Goal: Task Accomplishment & Management: Use online tool/utility

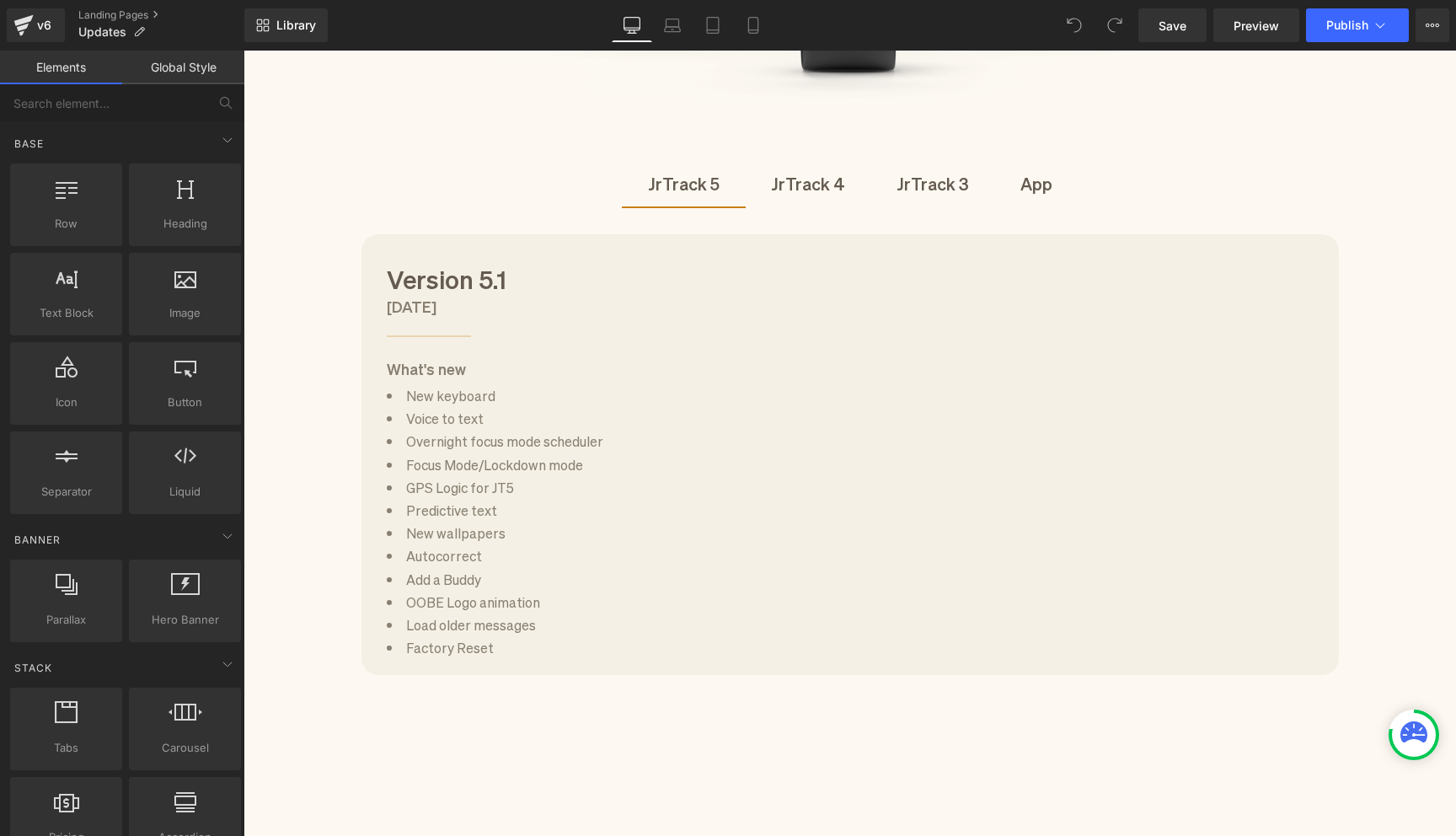
scroll to position [540, 0]
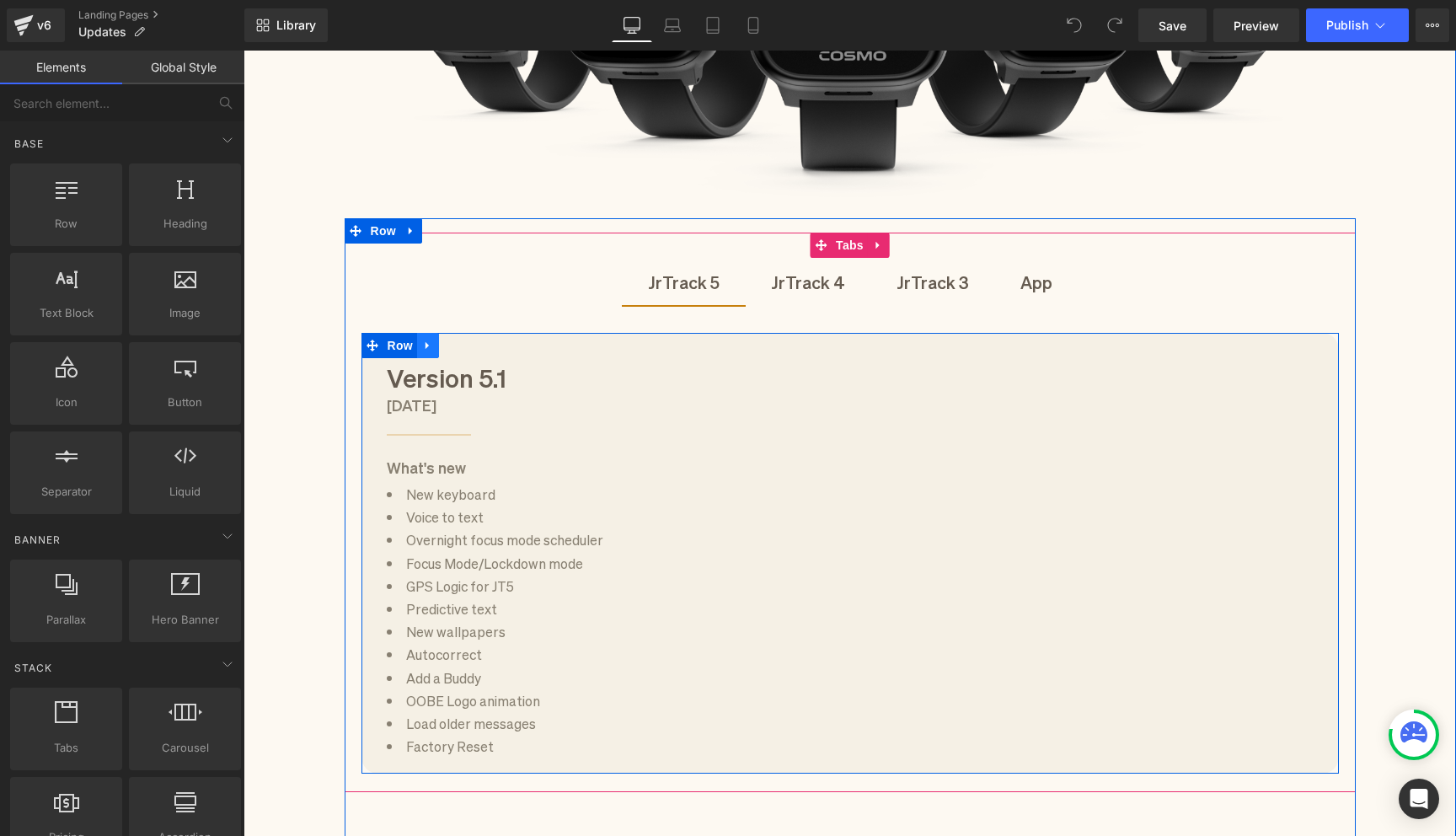
click at [429, 347] on icon at bounding box center [427, 345] width 12 height 13
click at [450, 346] on icon at bounding box center [450, 345] width 12 height 12
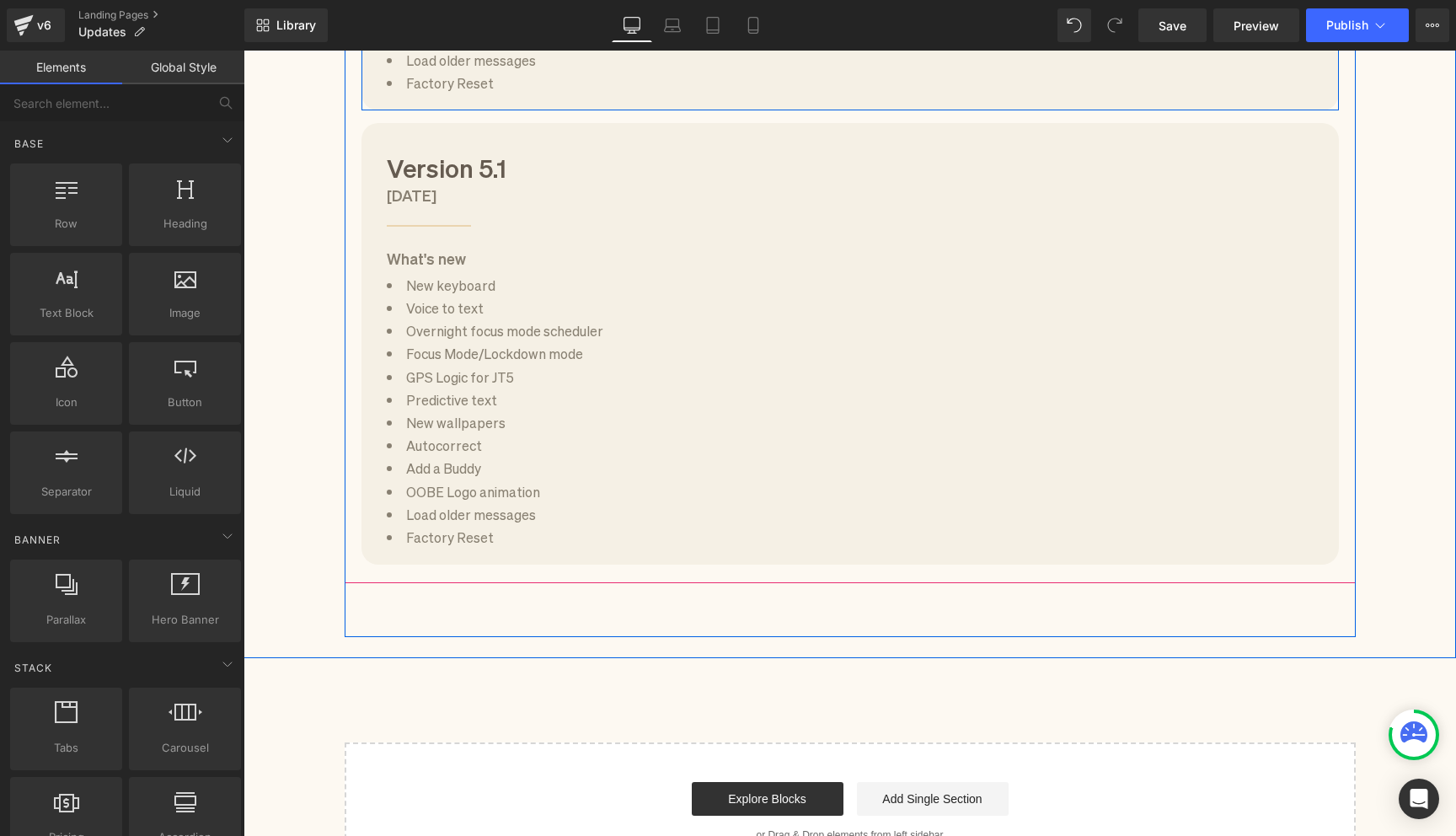
scroll to position [1208, 0]
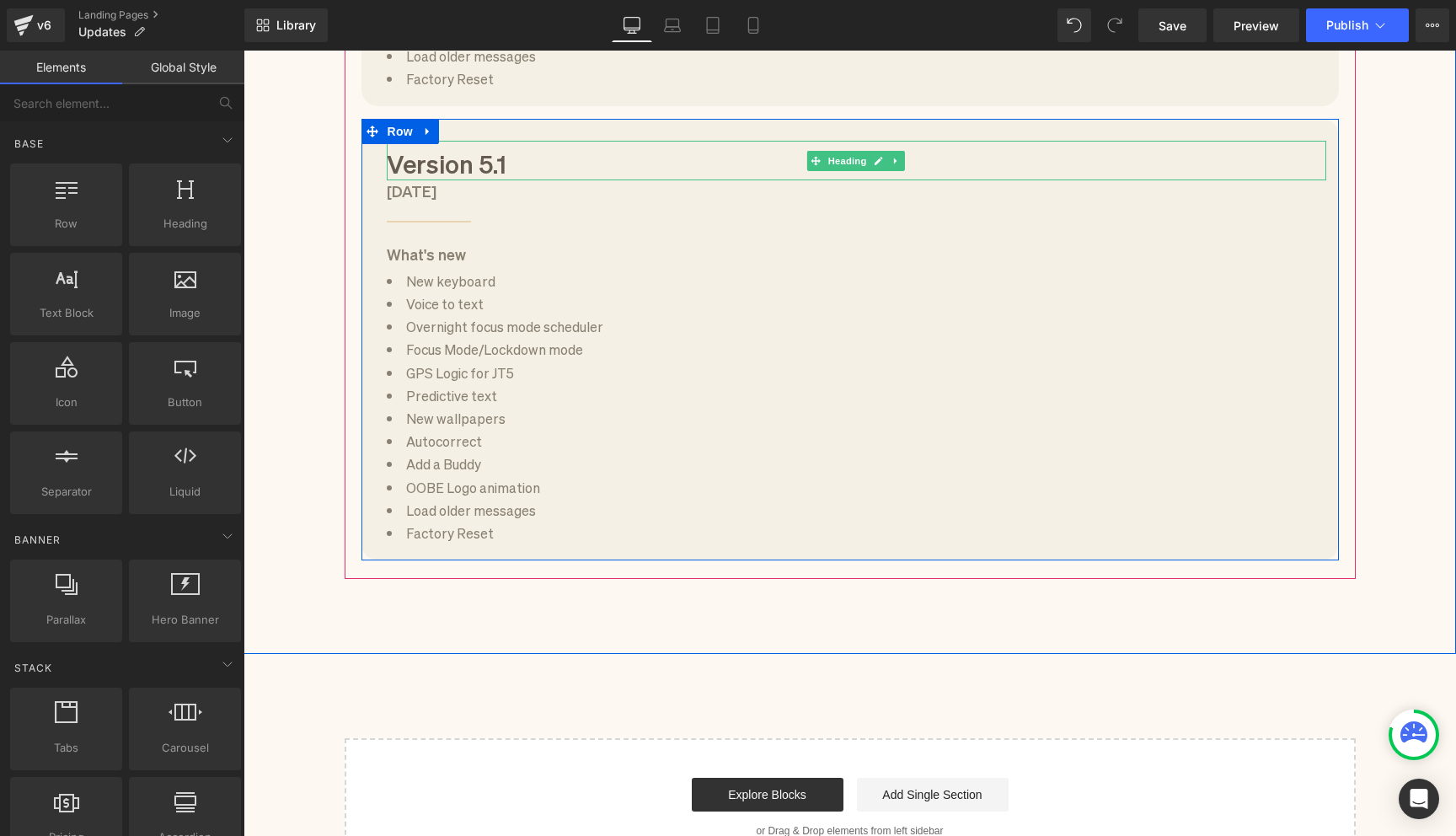
click at [503, 161] on h1 "Version 5.1" at bounding box center [857, 163] width 940 height 35
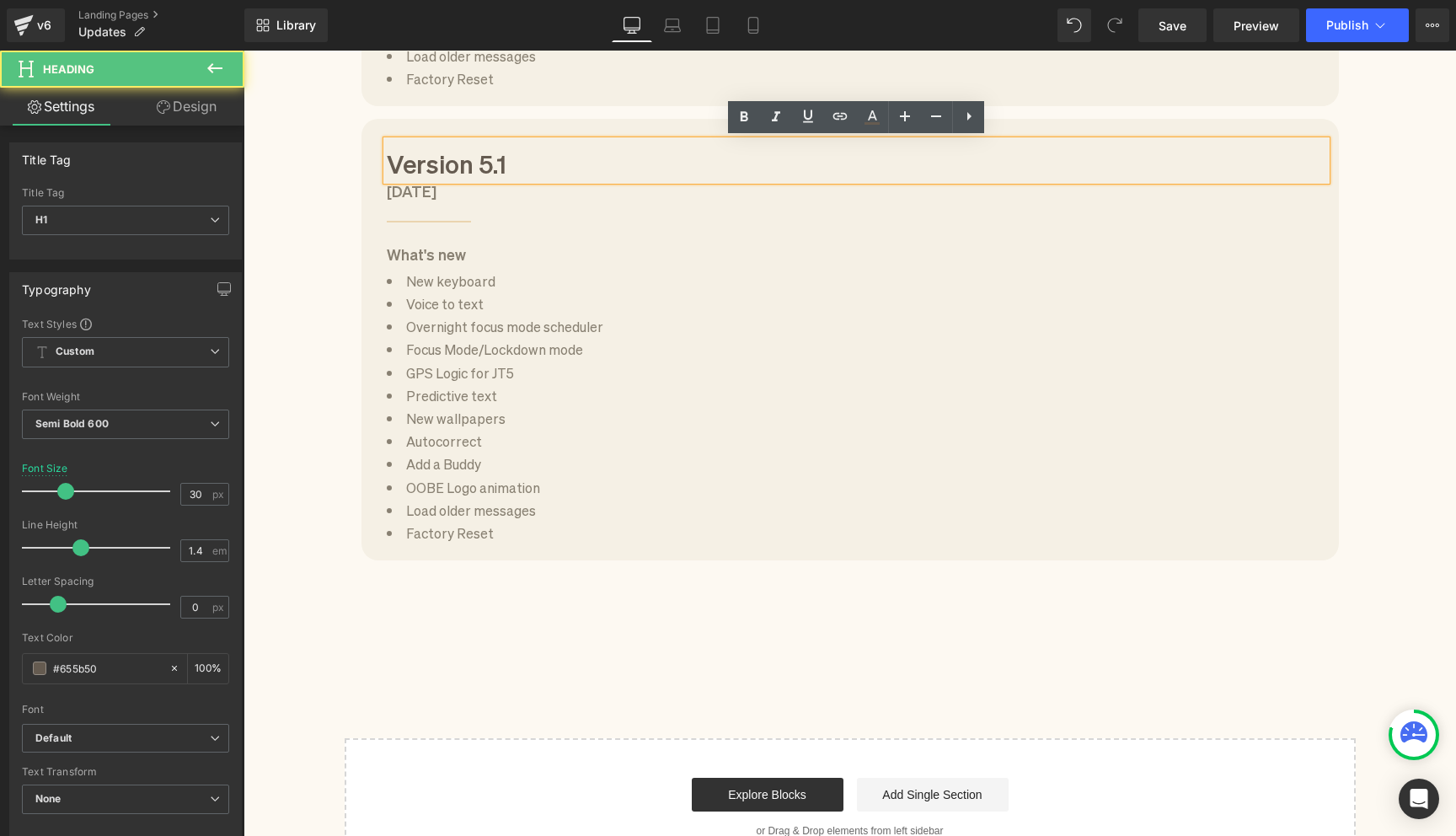
click at [516, 166] on h1 "Version 5.1" at bounding box center [857, 163] width 940 height 35
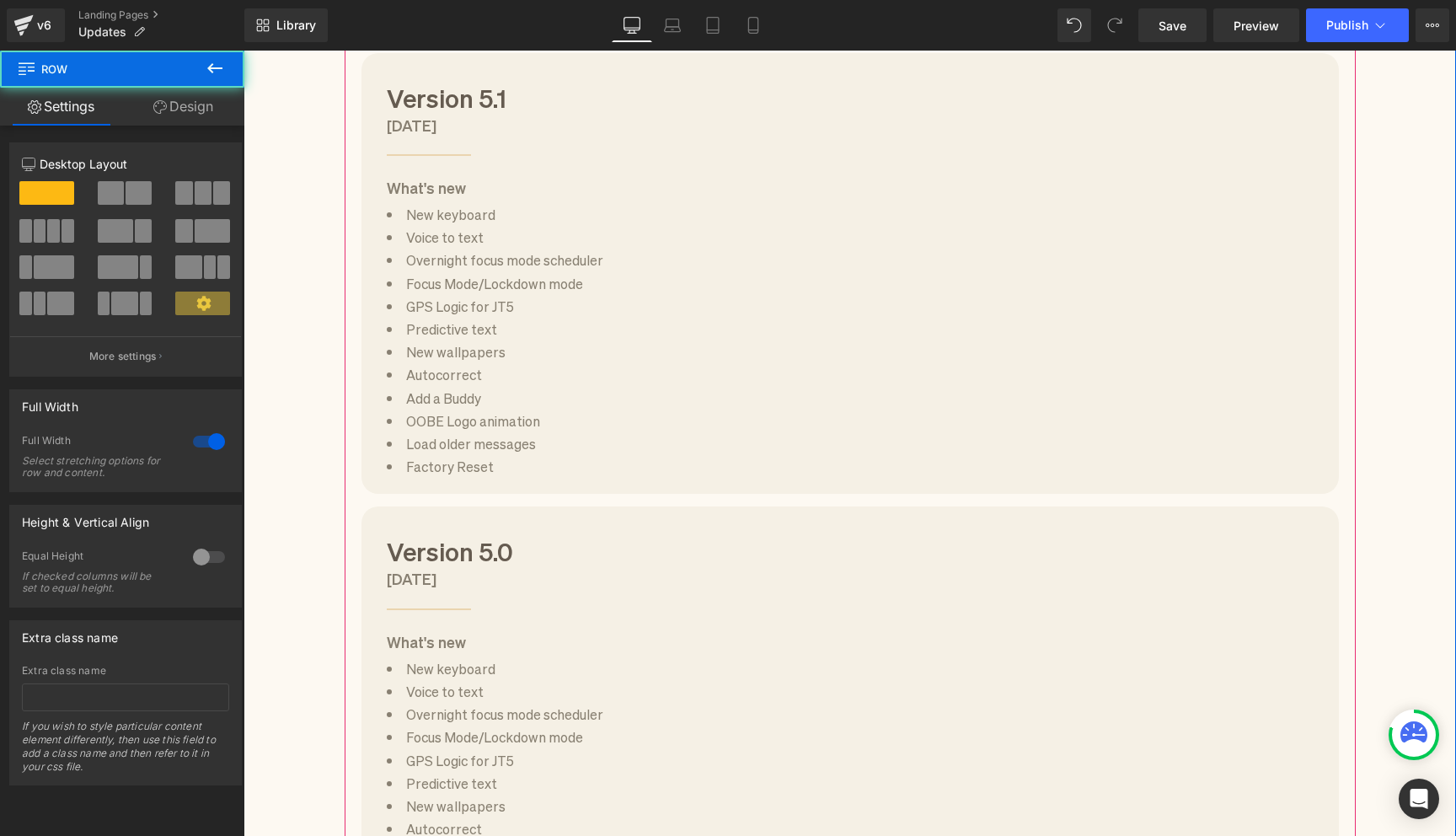
scroll to position [757, 0]
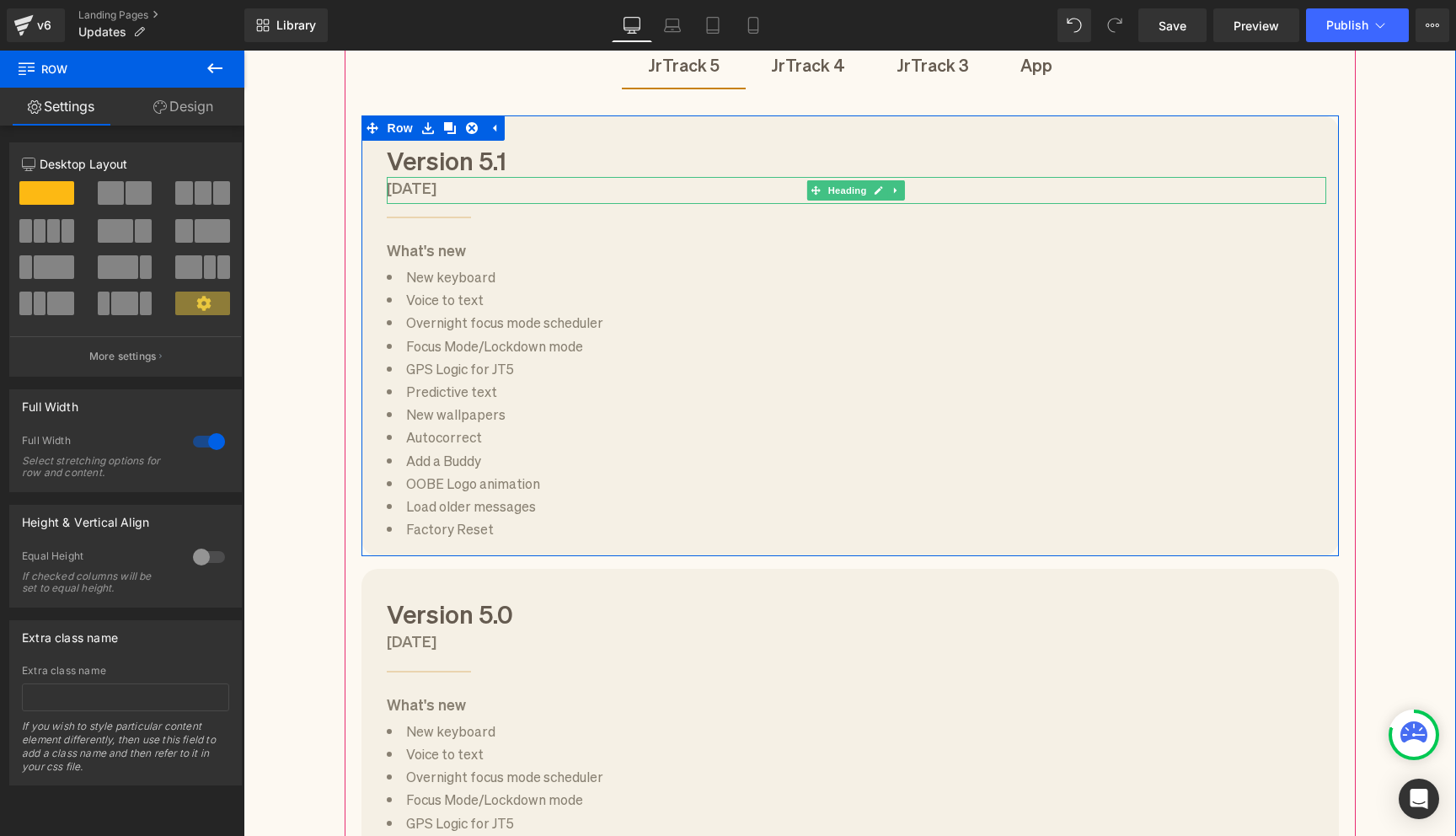
click at [404, 186] on h1 "[DATE]" at bounding box center [857, 187] width 940 height 21
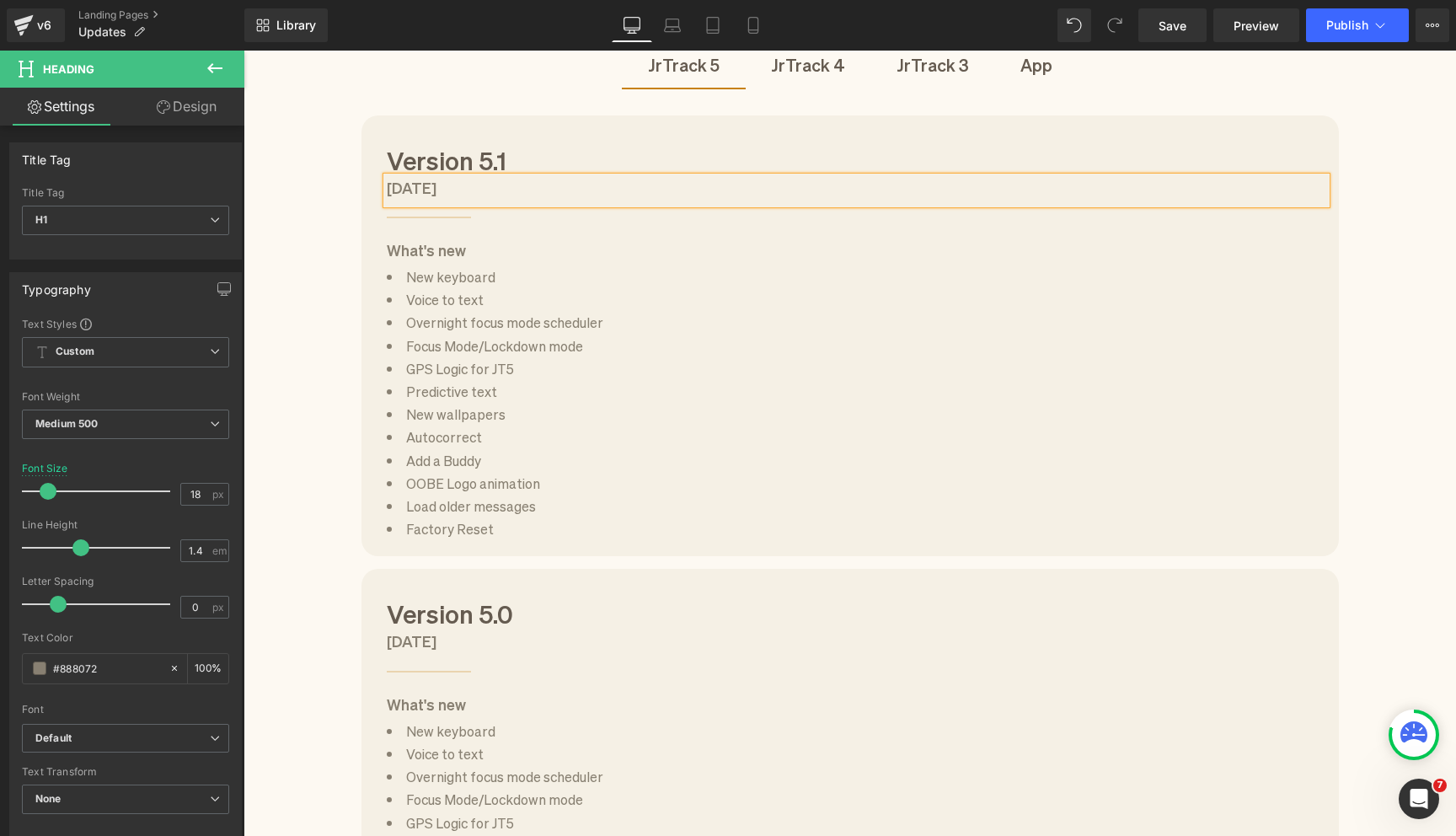
scroll to position [0, 0]
click at [426, 189] on h1 "[DATE]" at bounding box center [857, 187] width 940 height 21
click at [446, 323] on li "Overnight focus mode scheduler" at bounding box center [857, 321] width 940 height 23
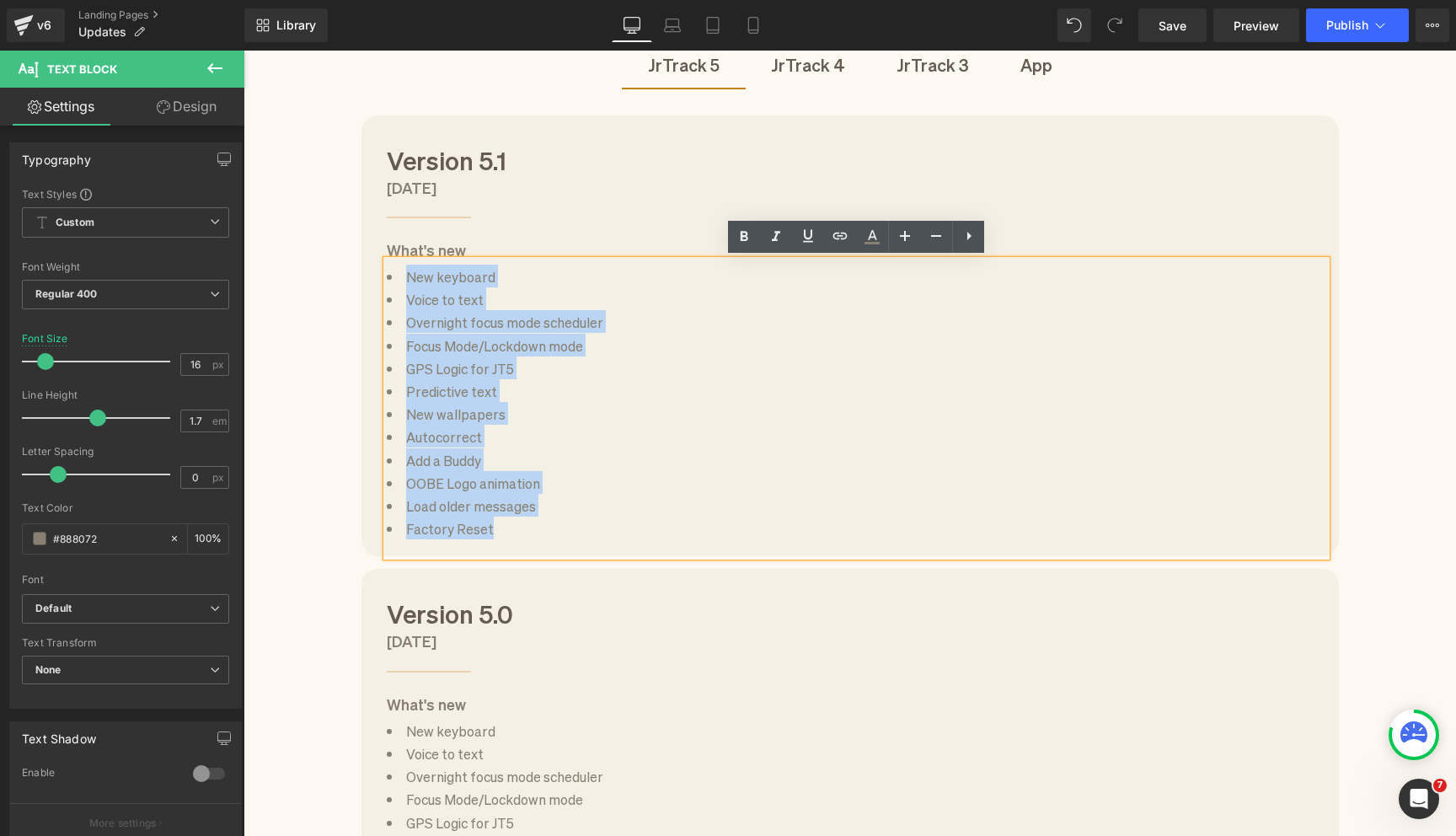
drag, startPoint x: 406, startPoint y: 276, endPoint x: 558, endPoint y: 535, distance: 300.3
click at [558, 535] on ul "New keyboard Voice to text Overnight focus mode scheduler Focus Mode/Lockdown m…" at bounding box center [857, 401] width 940 height 275
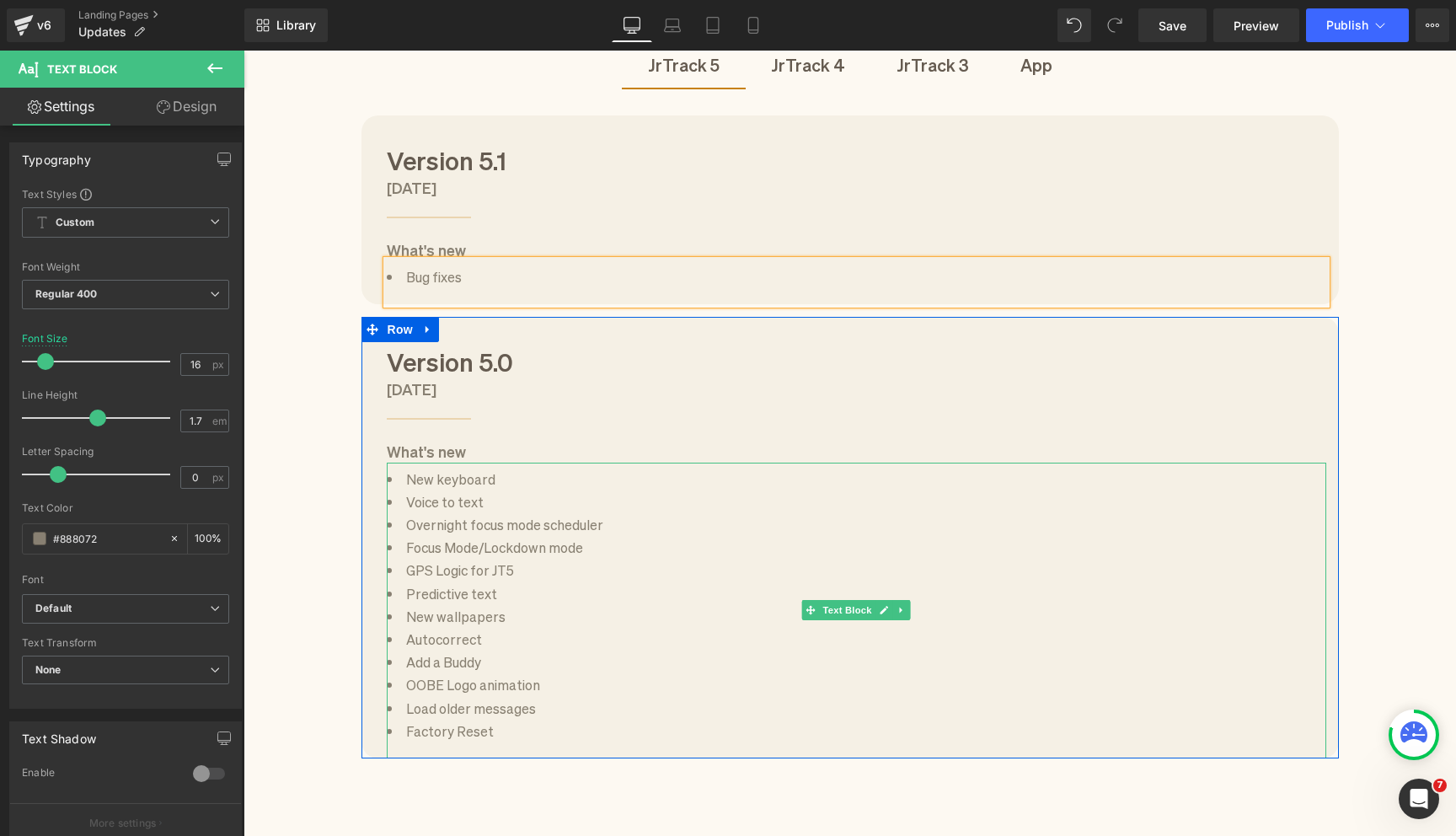
click at [296, 476] on div "Updates Heading See what's new in the latest releases for both JrTrack and the …" at bounding box center [849, 137] width 1213 height 1387
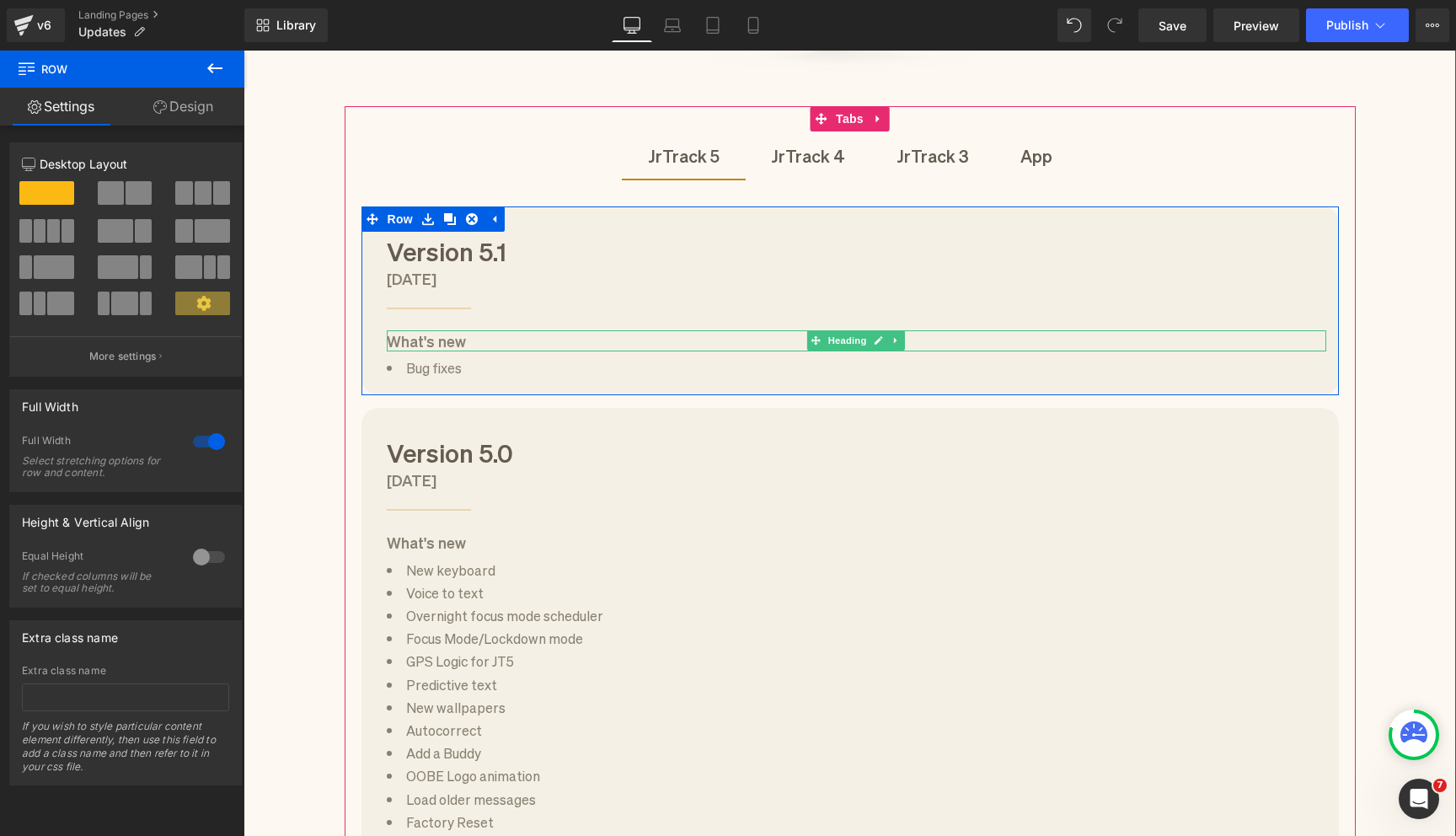
scroll to position [658, 0]
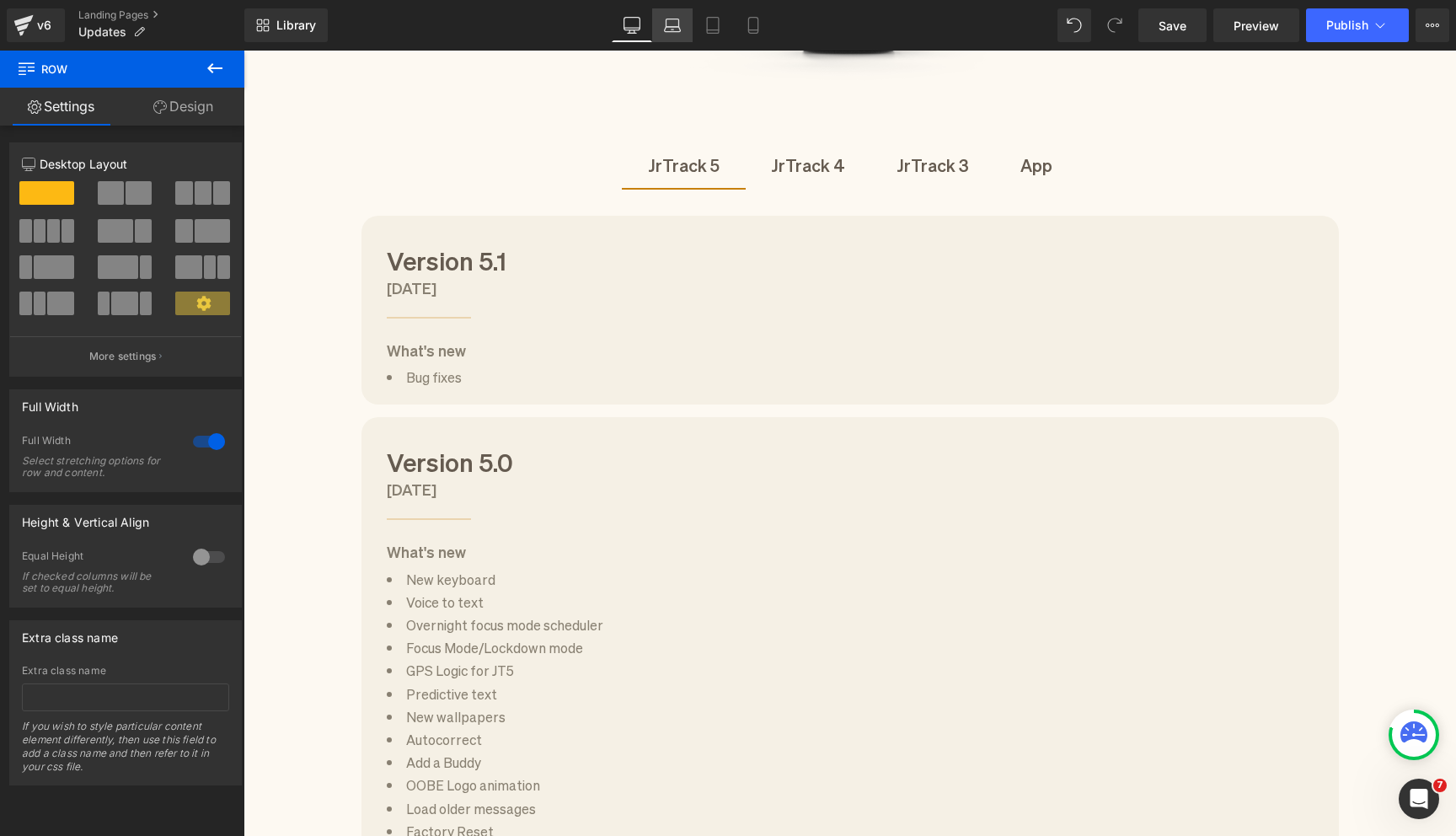
click at [684, 26] on link "Laptop" at bounding box center [672, 25] width 41 height 33
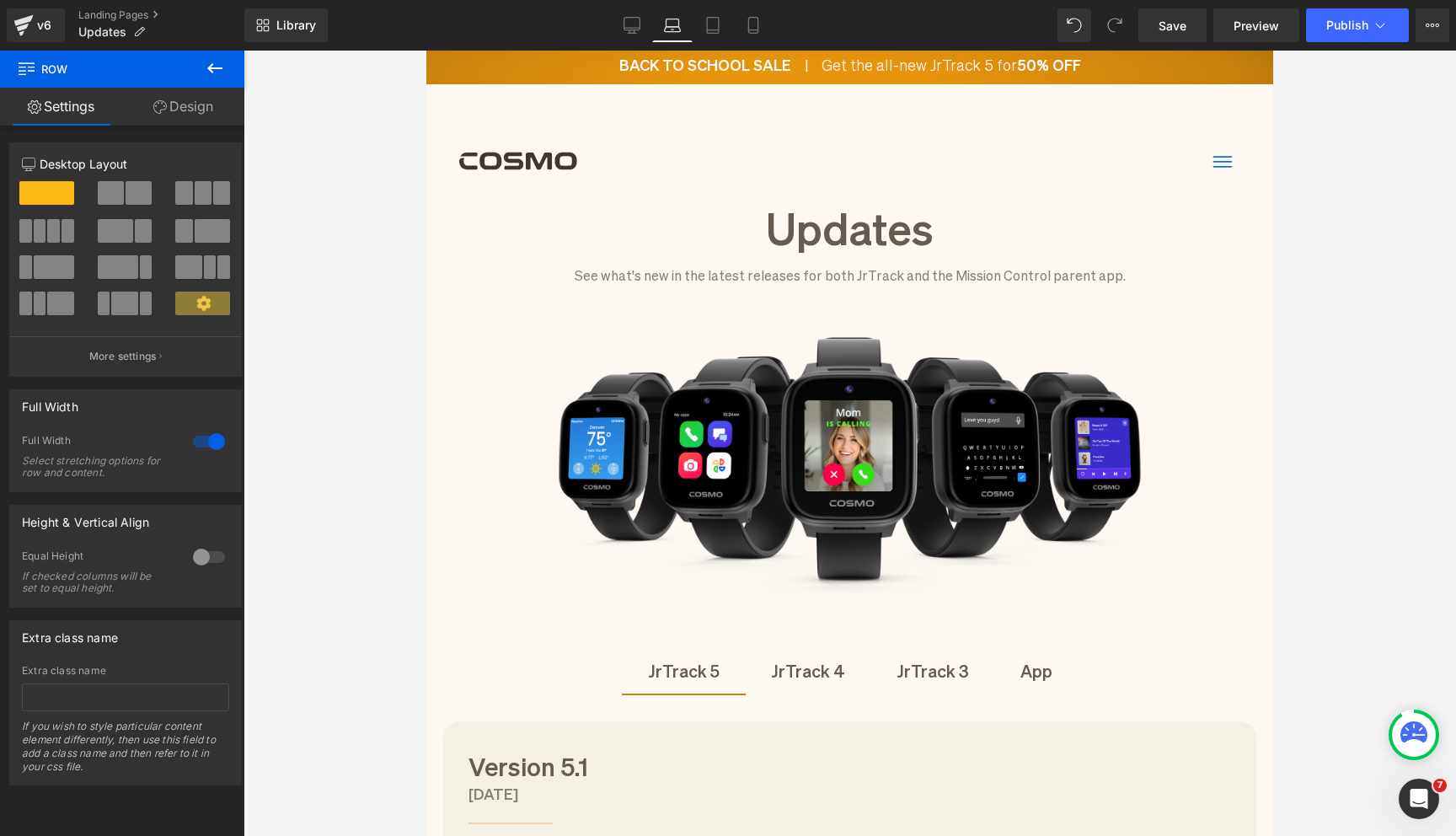
scroll to position [0, 0]
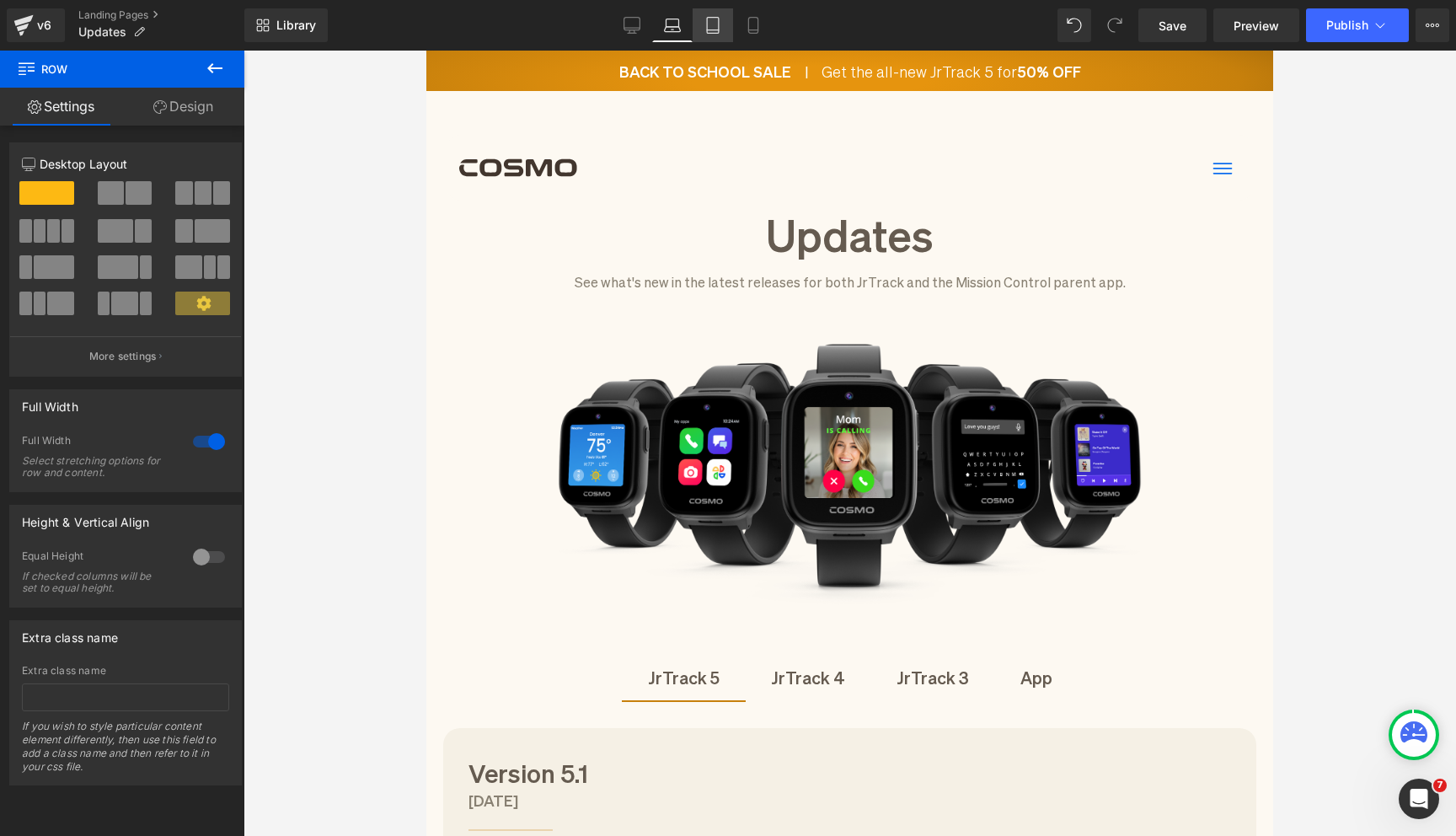
click at [716, 31] on icon at bounding box center [712, 31] width 12 height 0
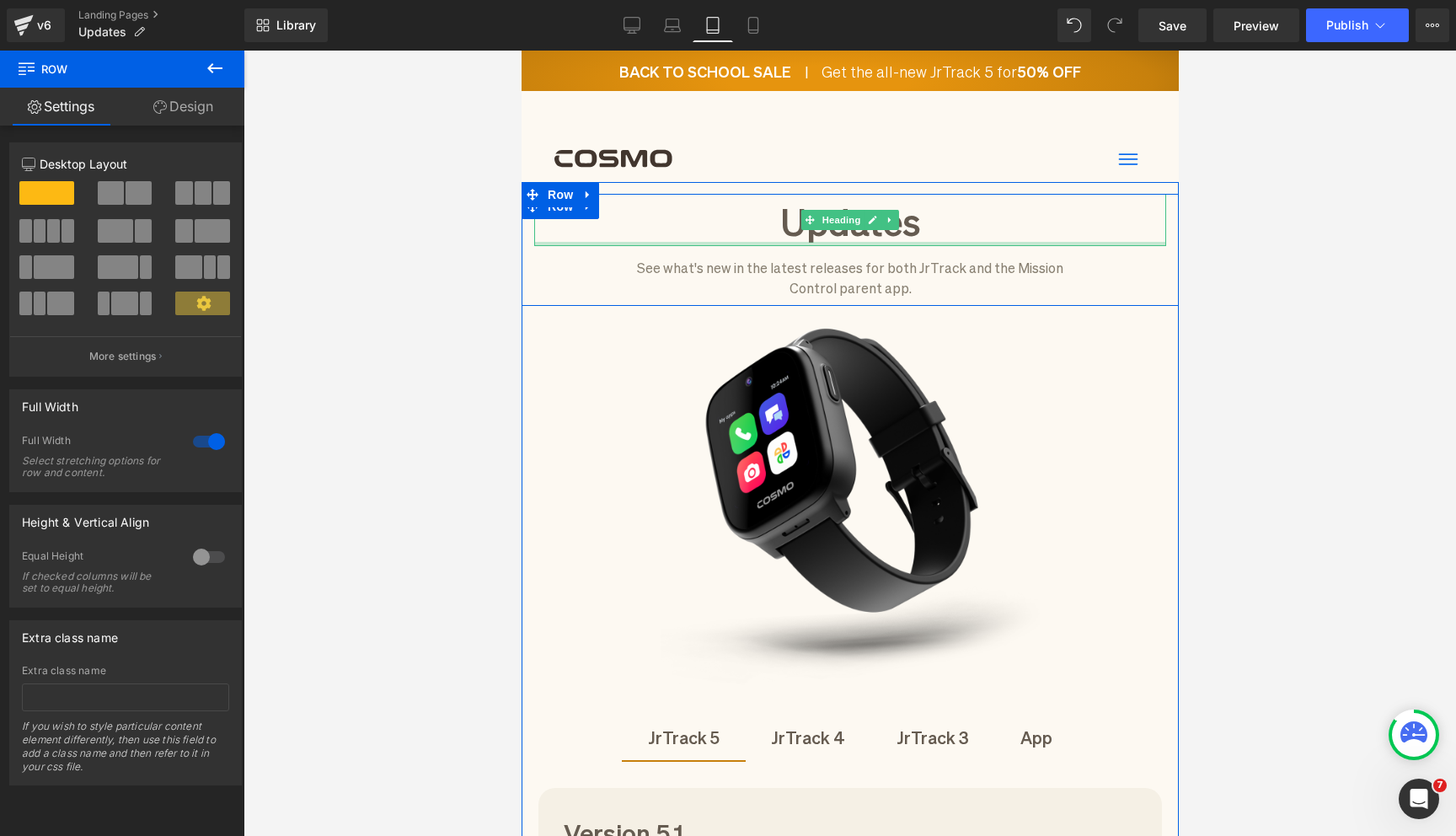
scroll to position [307, 0]
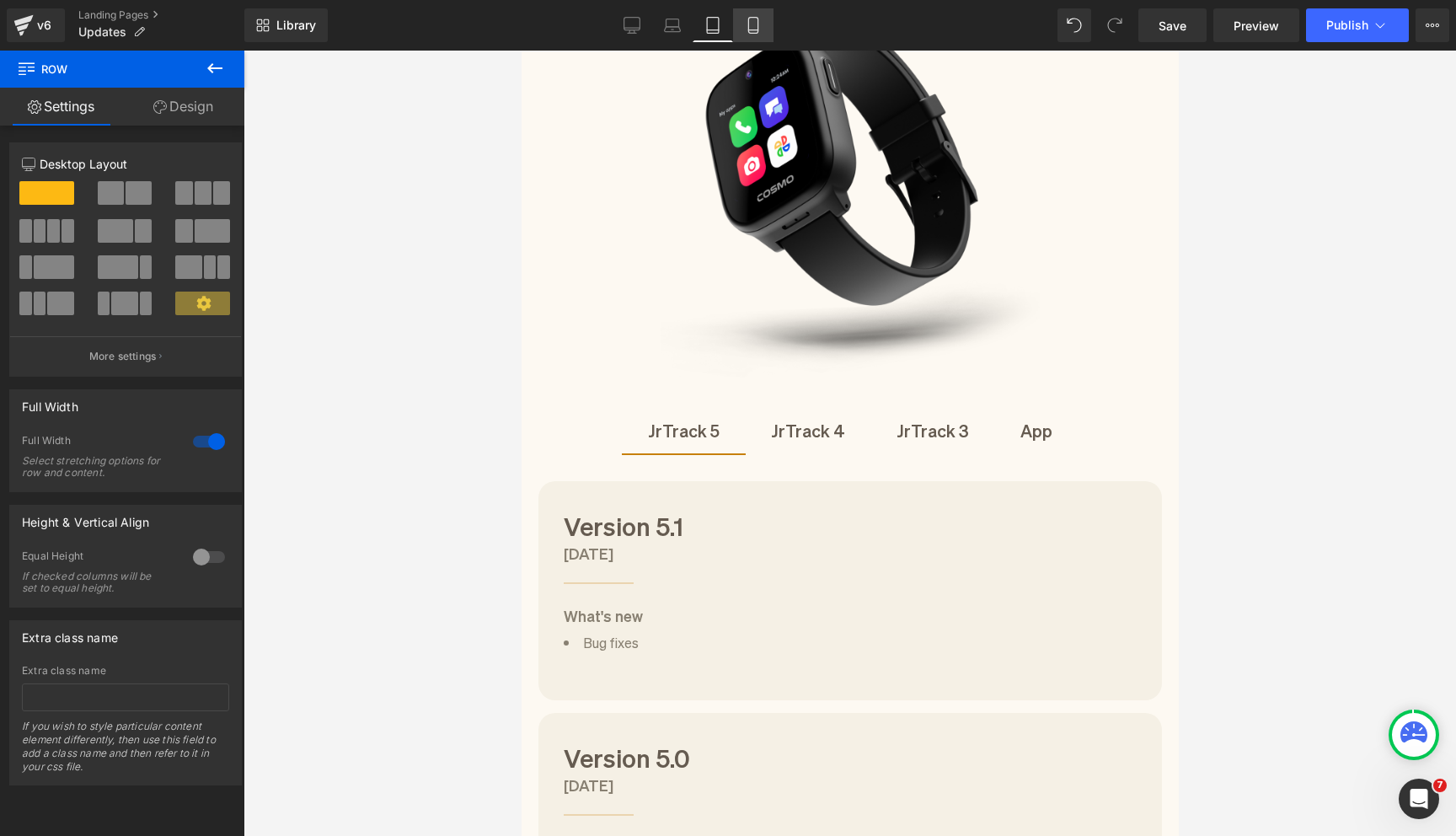
click at [755, 29] on icon at bounding box center [753, 25] width 17 height 17
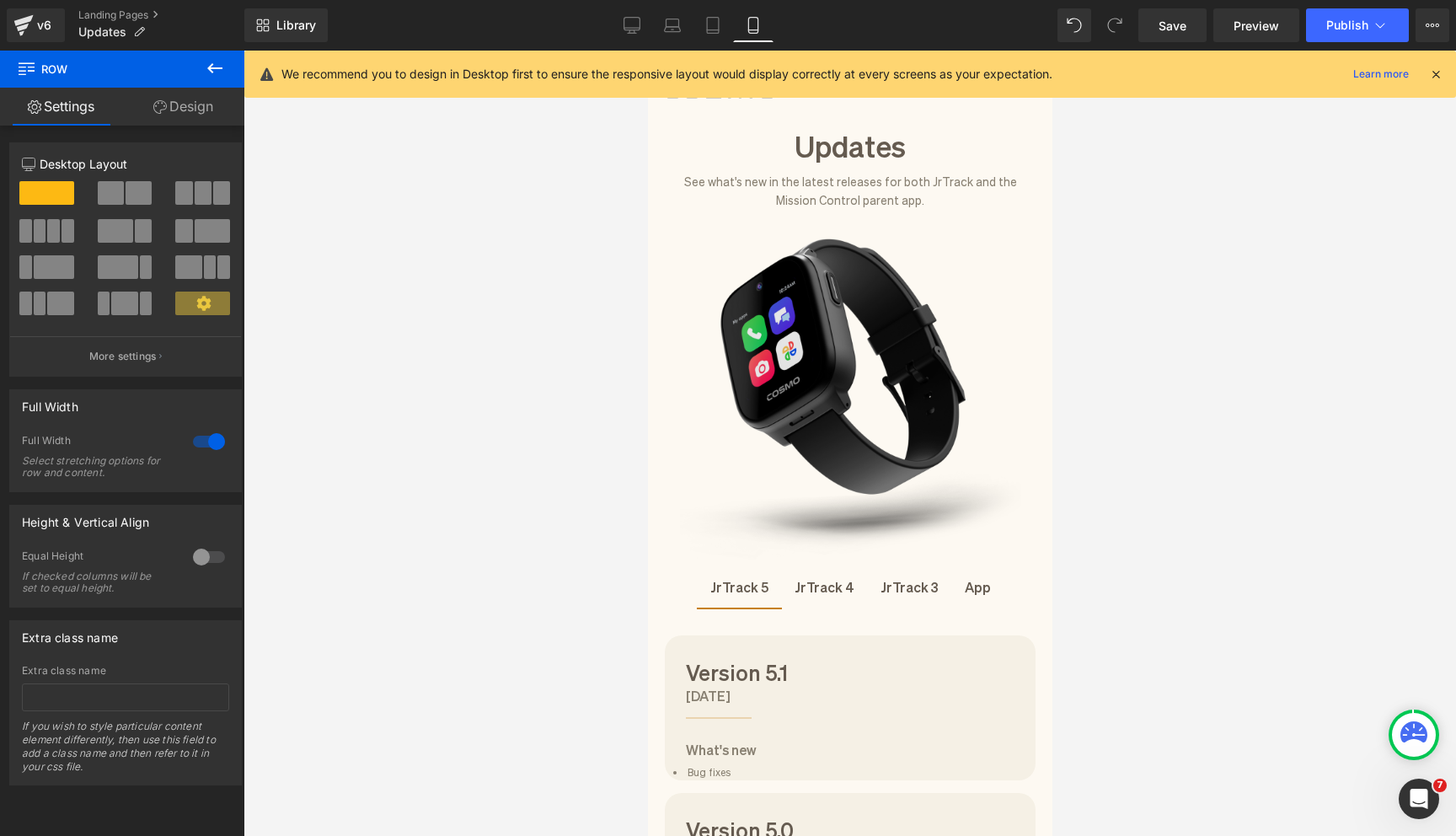
scroll to position [166, 0]
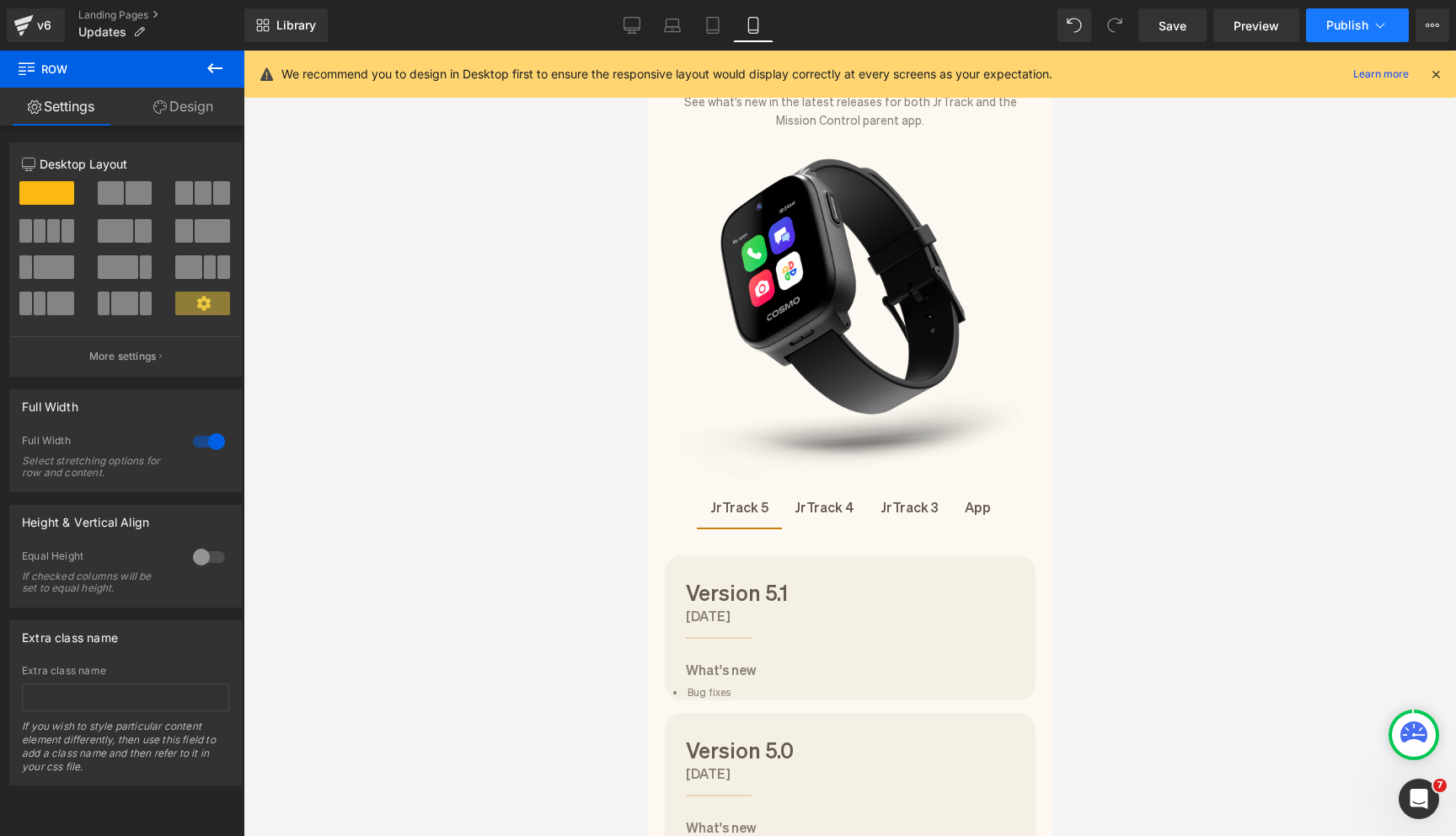
click at [1326, 27] on button "Publish" at bounding box center [1357, 25] width 103 height 33
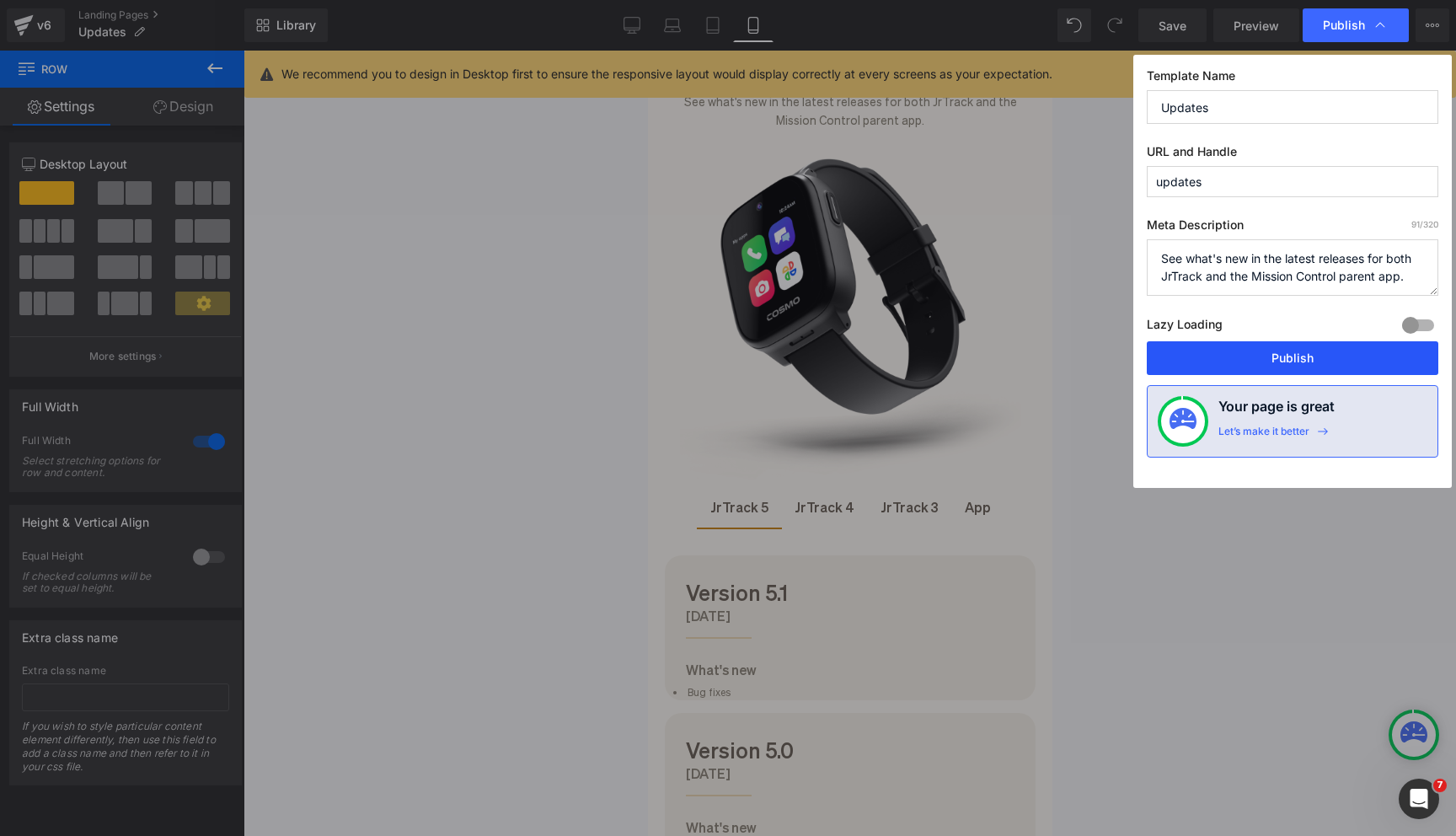
drag, startPoint x: 1312, startPoint y: 357, endPoint x: 297, endPoint y: 285, distance: 1017.6
click at [1312, 357] on button "Publish" at bounding box center [1292, 358] width 291 height 33
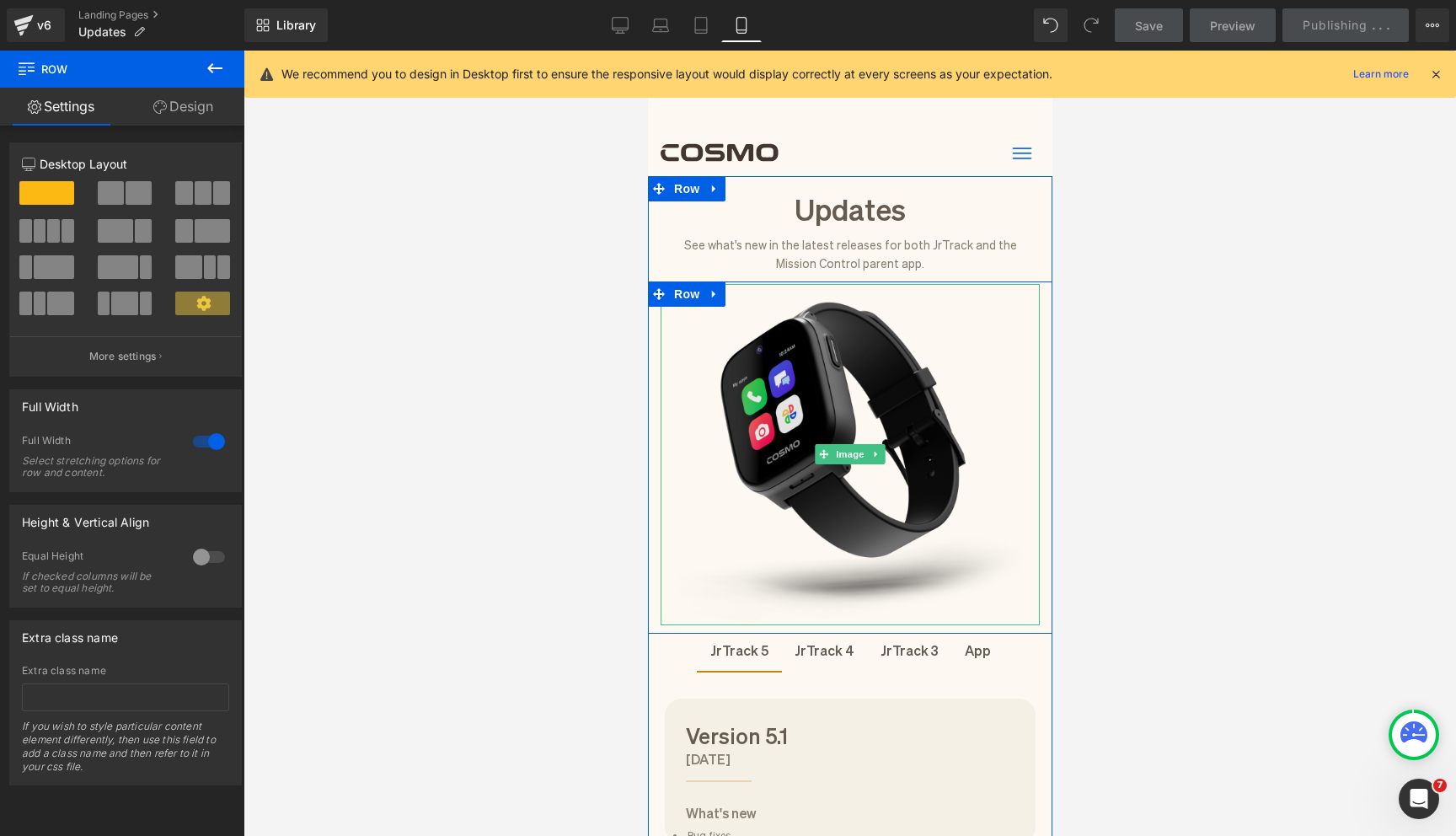
scroll to position [0, 0]
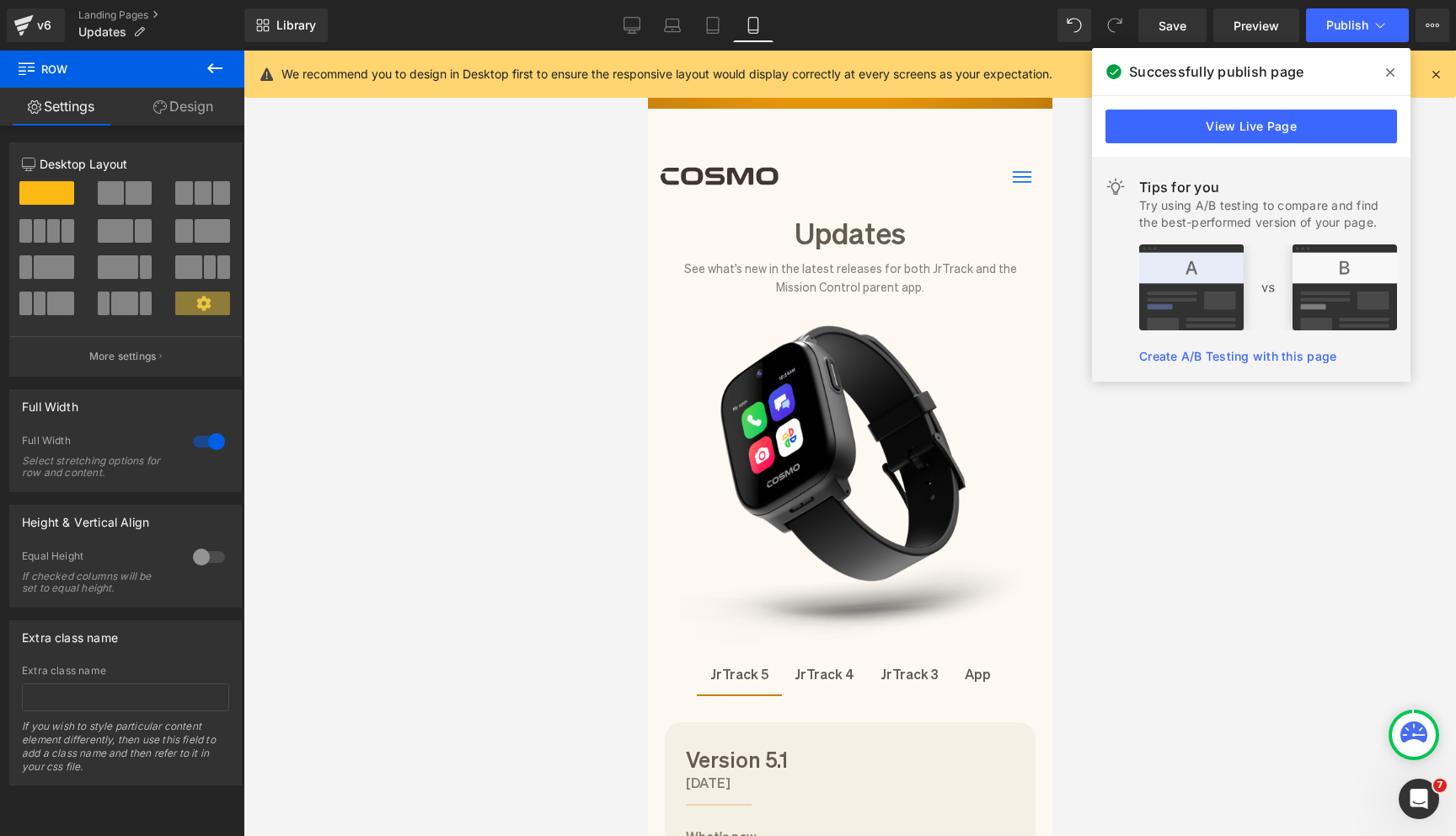
click at [1396, 74] on span at bounding box center [1390, 72] width 27 height 27
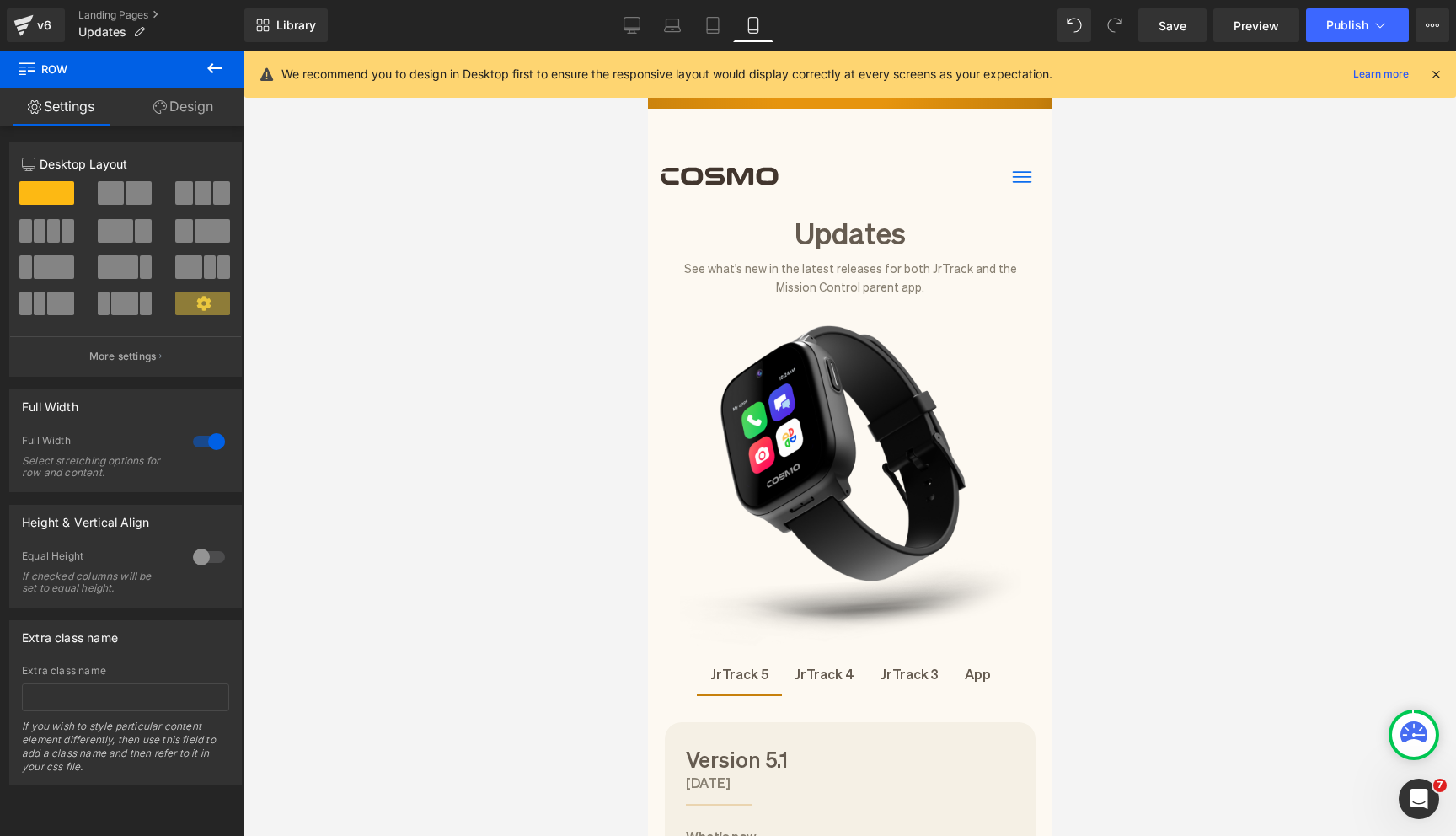
click at [1433, 74] on icon at bounding box center [1436, 74] width 15 height 15
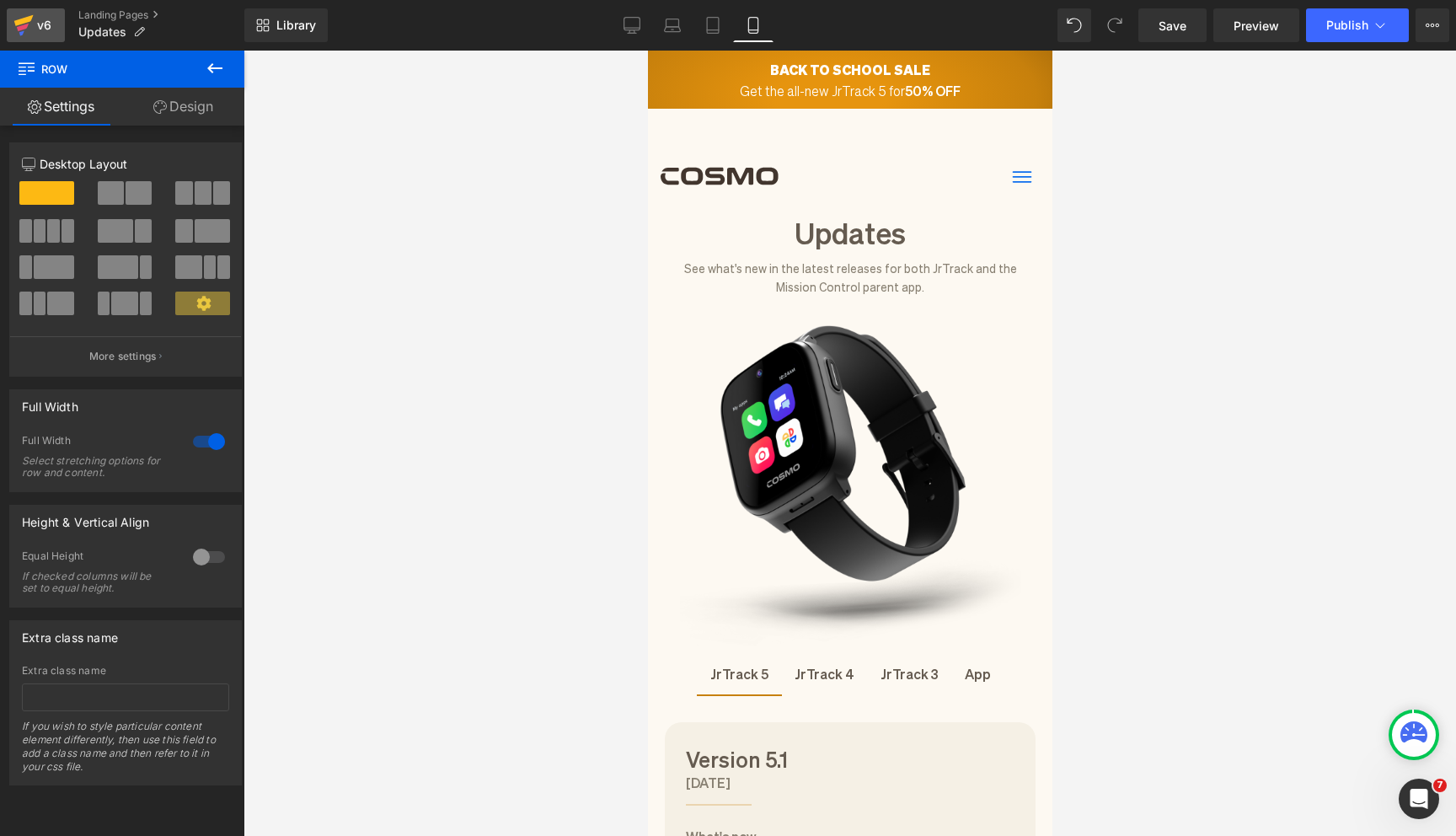
click at [35, 41] on link "v6" at bounding box center [35, 25] width 58 height 33
